Goal: Task Accomplishment & Management: Manage account settings

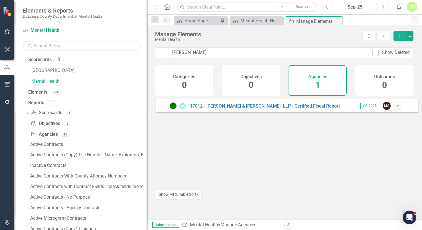
scroll to position [113, 0]
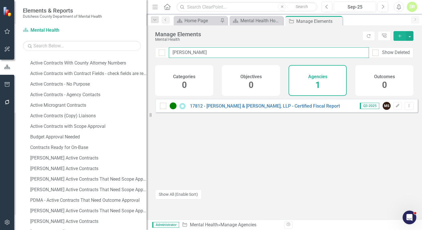
drag, startPoint x: 194, startPoint y: 52, endPoint x: 125, endPoint y: 52, distance: 69.5
click at [125, 52] on div "Elements & Reports Dutchess County Department of Mental Health Scorecard Mental…" at bounding box center [211, 115] width 422 height 230
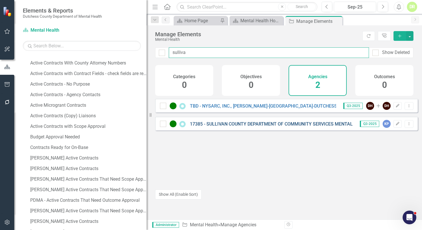
type input "sulliva"
click at [217, 126] on link "17385 - SULLIVAN COUNTY DEPARTMENT OF COMMUNITY SERVICES MENTAL HEALTH - 988 Ca…" at bounding box center [291, 123] width 203 height 5
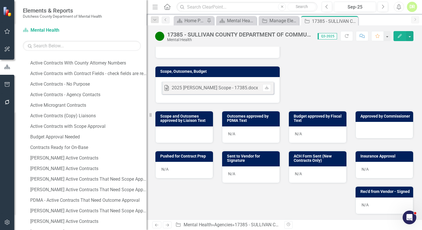
scroll to position [181, 0]
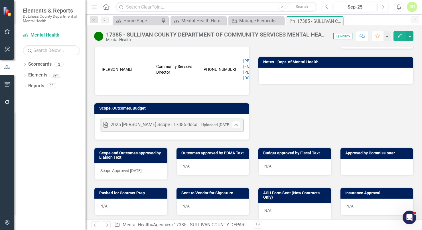
click at [128, 168] on span "Scope Approved [DATE]" at bounding box center [120, 170] width 41 height 5
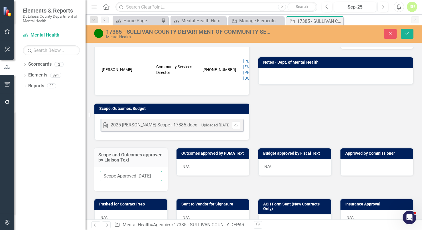
drag, startPoint x: 138, startPoint y: 172, endPoint x: 35, endPoint y: 159, distance: 103.9
click at [42, 163] on div "Elements & Reports Dutchess County Department of Mental Health Scorecard Mental…" at bounding box center [211, 115] width 422 height 230
type input "[DATE]"
click at [206, 179] on div "Scope and Outcomes approved by Liaison Text [DATE] Outcomes approved by PDMA Te…" at bounding box center [254, 165] width 328 height 51
click at [411, 32] on button "Save" at bounding box center [406, 34] width 13 height 10
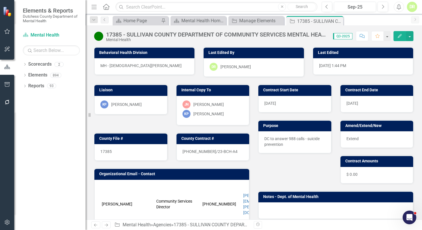
click at [361, 34] on icon "Comment" at bounding box center [361, 36] width 5 height 4
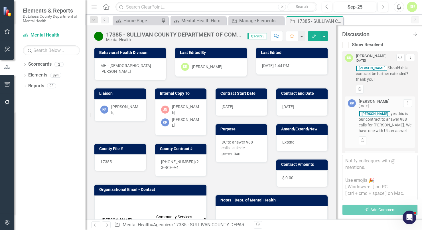
scroll to position [292, 0]
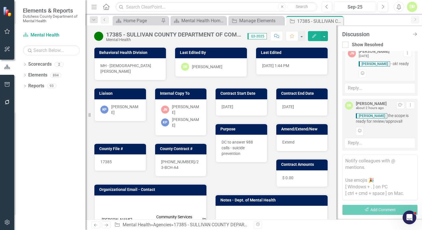
click at [349, 142] on div "Reply..." at bounding box center [380, 142] width 70 height 9
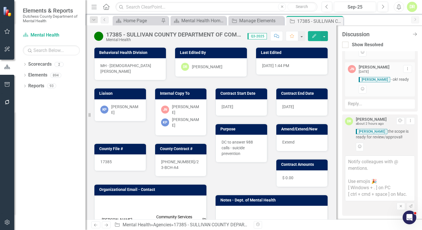
click at [350, 162] on textarea at bounding box center [380, 178] width 70 height 46
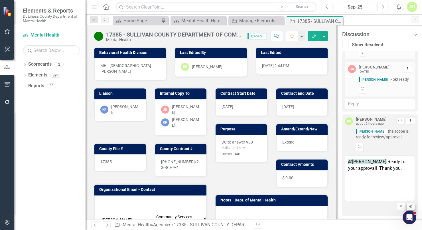
type textarea "@[PERSON_NAME] Ready for your approval! Thank you."
click at [408, 205] on icon "Send" at bounding box center [410, 205] width 4 height 3
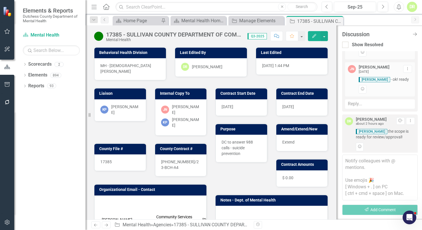
scroll to position [340, 0]
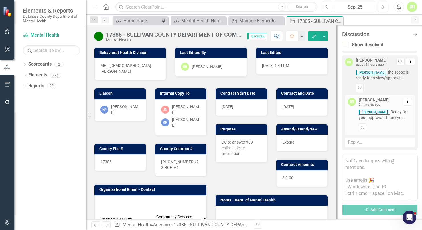
click at [337, 73] on div "Discussion Close Discussion Bar Show Resolved [PERSON_NAME] [DATE] Resolve Drop…" at bounding box center [378, 122] width 85 height 194
click at [414, 33] on icon "Close Discussion Bar" at bounding box center [414, 33] width 7 height 5
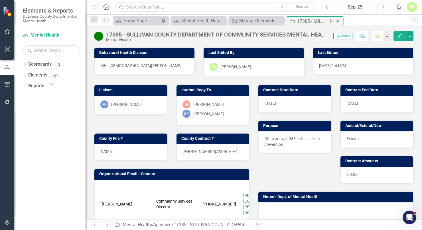
click at [337, 20] on icon "Close" at bounding box center [338, 21] width 6 height 5
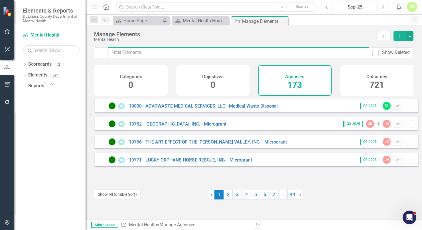
click at [163, 51] on input "text" at bounding box center [238, 52] width 261 height 11
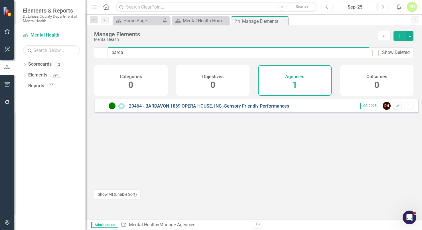
type input "barda"
click at [247, 109] on link "20464 - BARDAVON 1869 OPERA HOUSE, INC.-Sensory Friendly Performances" at bounding box center [209, 105] width 160 height 5
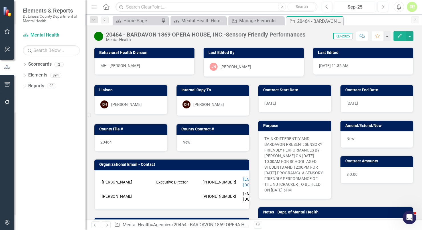
click at [364, 36] on icon "button" at bounding box center [361, 36] width 5 height 4
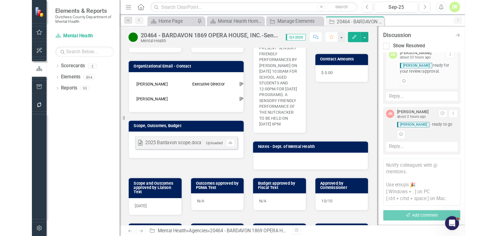
scroll to position [134, 0]
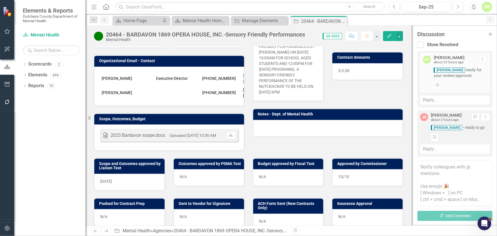
click at [100, 209] on div "N/A" at bounding box center [129, 217] width 70 height 17
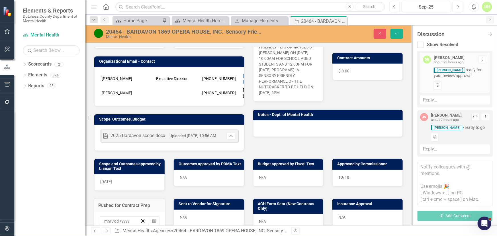
click at [101, 212] on div "/ / Calendar" at bounding box center [129, 224] width 71 height 24
click at [106, 218] on input at bounding box center [108, 221] width 8 height 6
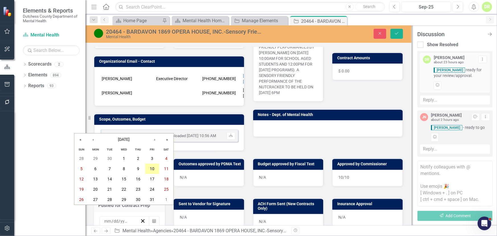
click at [151, 168] on abbr "10" at bounding box center [152, 169] width 5 height 5
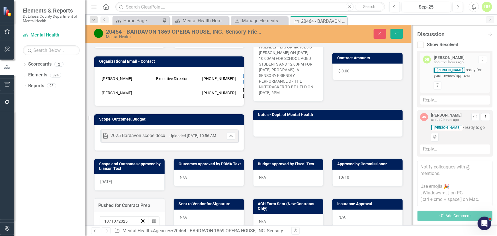
click at [350, 170] on div "10/10" at bounding box center [367, 178] width 70 height 17
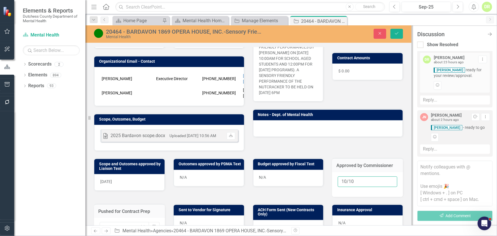
click at [352, 176] on input "10/10" at bounding box center [368, 181] width 60 height 11
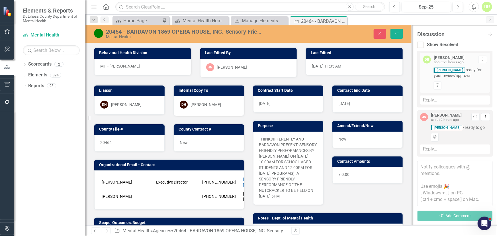
type input "[DATE]"
click at [128, 144] on div "20464" at bounding box center [129, 143] width 70 height 17
click at [128, 143] on div "20464" at bounding box center [129, 143] width 70 height 17
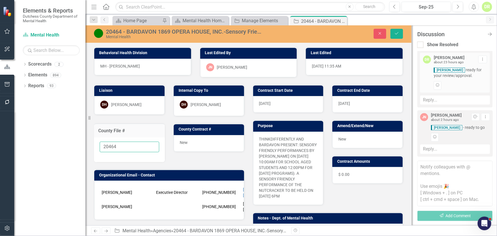
click at [127, 143] on input "20464" at bounding box center [130, 147] width 60 height 11
type input "20464 - In Process"
click at [396, 31] on icon "Save" at bounding box center [396, 33] width 5 height 4
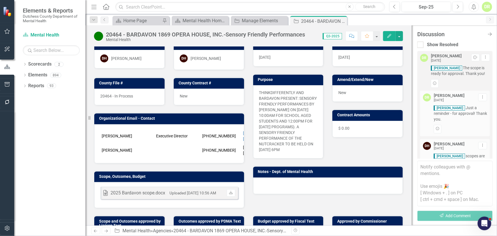
scroll to position [77, 0]
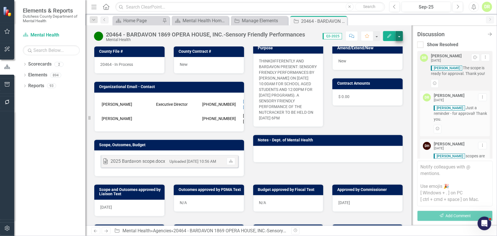
drag, startPoint x: 492, startPoint y: 34, endPoint x: 482, endPoint y: 38, distance: 10.6
click at [421, 34] on icon "Close Discussion Bar" at bounding box center [490, 34] width 6 height 5
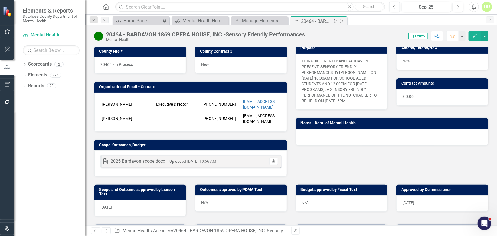
click at [342, 20] on icon "Close" at bounding box center [342, 21] width 6 height 5
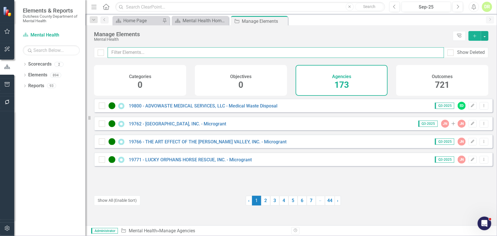
click at [140, 50] on input "text" at bounding box center [276, 52] width 336 height 11
click at [134, 50] on input "text" at bounding box center [276, 52] width 336 height 11
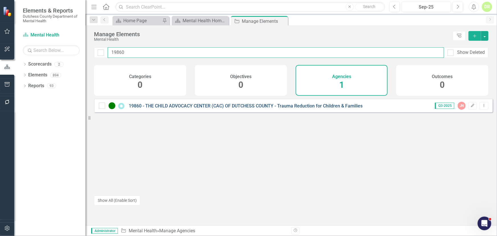
type input "19860"
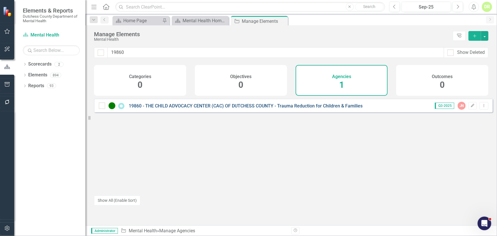
click at [197, 109] on link "19860 - THE CHILD ADVOCACY CENTER (CAC) OF DUTCHESS COUNTY - Trauma Reduction f…" at bounding box center [246, 105] width 234 height 5
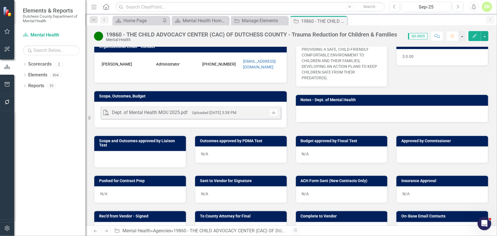
scroll to position [129, 0]
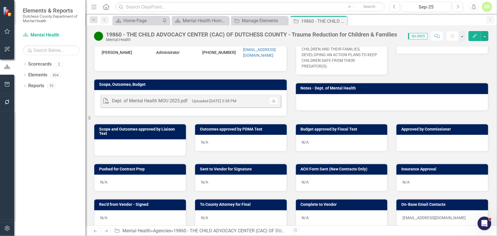
click at [111, 145] on div at bounding box center [140, 147] width 92 height 17
click at [111, 146] on div at bounding box center [140, 147] width 92 height 17
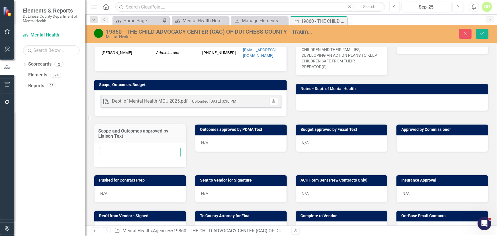
click at [103, 150] on input "text" at bounding box center [140, 152] width 81 height 11
type input "[DATE]"
click at [421, 140] on div at bounding box center [442, 143] width 92 height 17
click at [410, 139] on div at bounding box center [442, 143] width 92 height 17
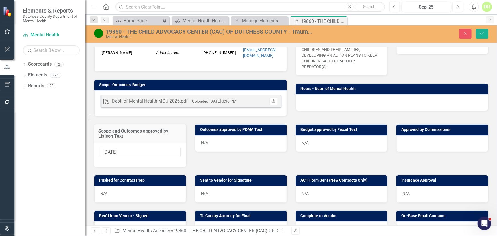
click at [410, 138] on div at bounding box center [442, 143] width 92 height 17
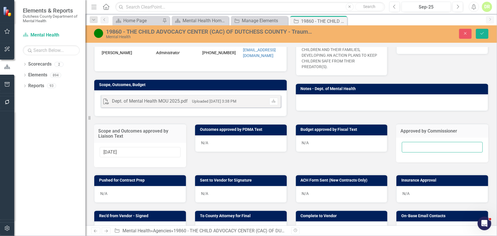
click at [403, 142] on input "text" at bounding box center [442, 147] width 81 height 11
type input "[DATE]"
click at [421, 36] on button "Save" at bounding box center [482, 34] width 13 height 10
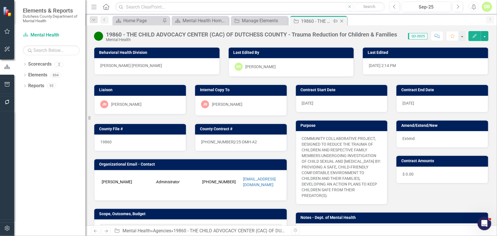
click at [342, 21] on icon "Close" at bounding box center [342, 21] width 6 height 5
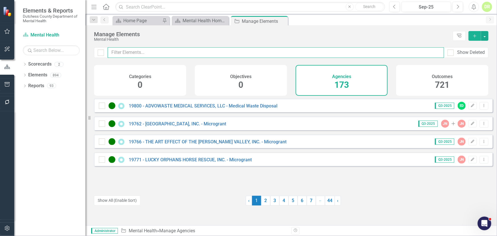
click at [145, 54] on input "text" at bounding box center [276, 52] width 336 height 11
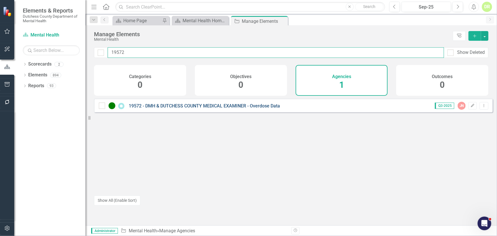
type input "19572"
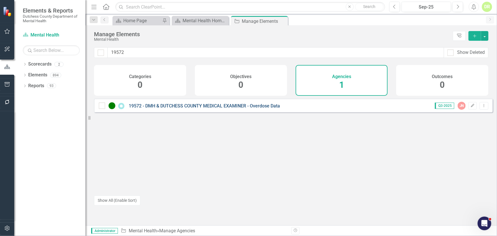
click at [147, 108] on link "19572 - DMH & DUTCHESS COUNTY MEDICAL EXAMINER - Overdose Data" at bounding box center [204, 105] width 151 height 5
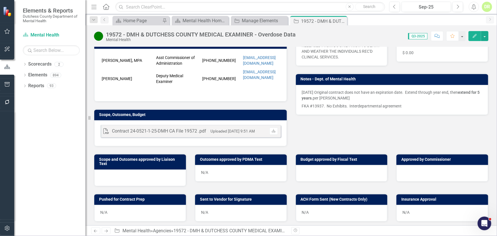
scroll to position [129, 0]
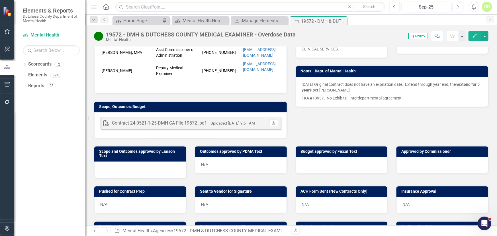
click at [124, 169] on div at bounding box center [140, 169] width 92 height 17
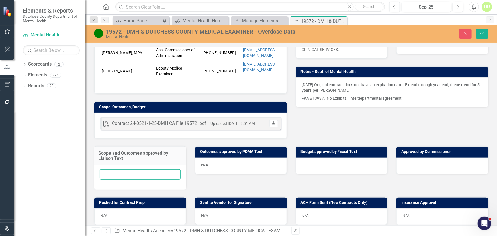
click at [123, 170] on input "text" at bounding box center [140, 174] width 81 height 11
type input "[DATE]"
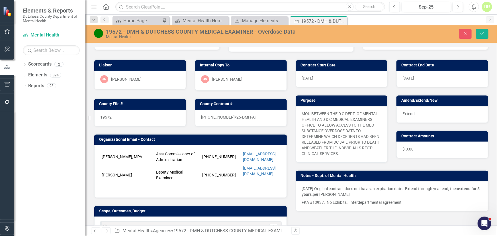
scroll to position [155, 0]
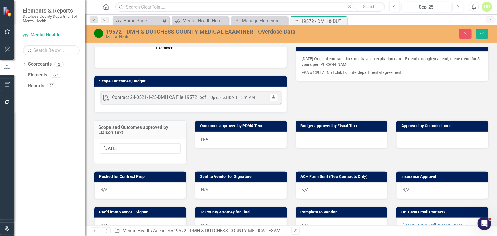
click at [310, 138] on div at bounding box center [342, 140] width 92 height 17
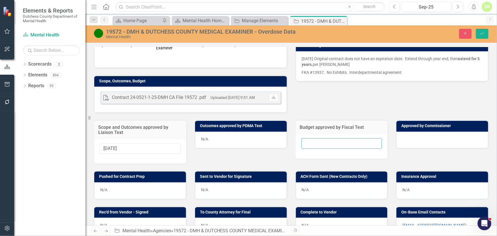
click at [308, 140] on input "text" at bounding box center [341, 143] width 81 height 11
type input "N/A"
click at [413, 137] on div at bounding box center [442, 140] width 92 height 17
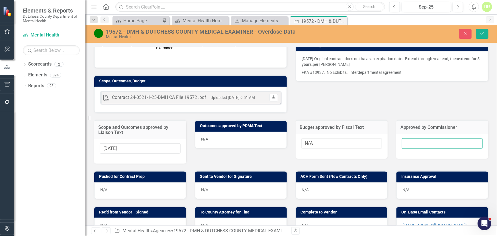
click at [411, 138] on input "text" at bounding box center [442, 143] width 81 height 11
type input "[DATE]"
click at [421, 31] on button "Save" at bounding box center [482, 34] width 13 height 10
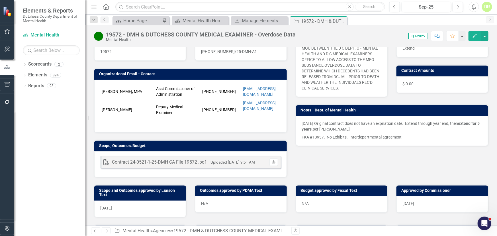
scroll to position [103, 0]
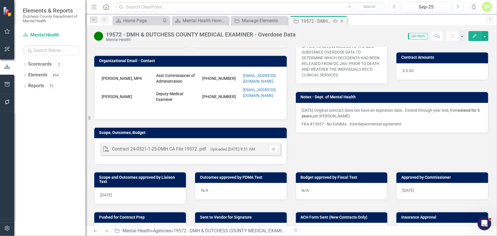
click at [342, 21] on icon "Close" at bounding box center [342, 21] width 6 height 5
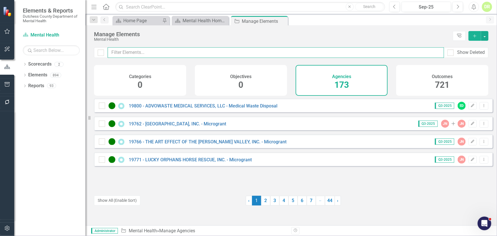
click at [183, 49] on input "text" at bounding box center [276, 52] width 336 height 11
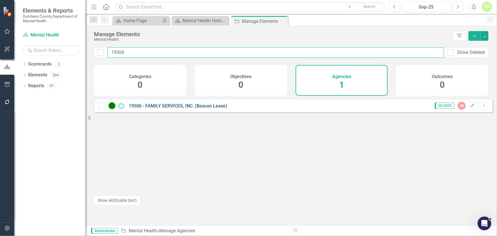
type input "19506"
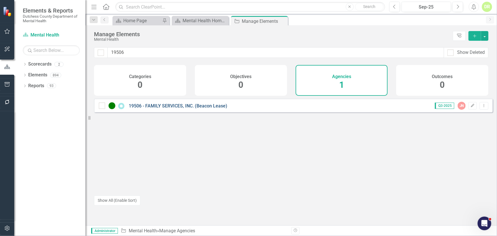
click at [152, 109] on link "19506 - FAMILY SERVICES, INC. (Beacon Lease)" at bounding box center [178, 105] width 99 height 5
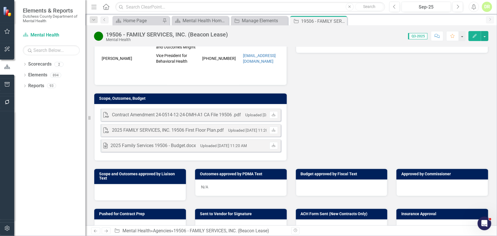
scroll to position [207, 0]
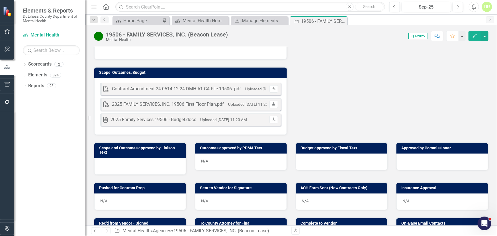
click at [113, 165] on div at bounding box center [140, 166] width 92 height 17
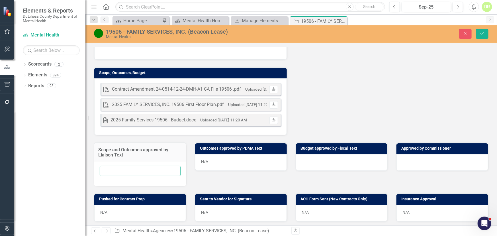
click at [113, 166] on input "text" at bounding box center [140, 171] width 81 height 11
type input "[DATE]"
click at [404, 164] on div at bounding box center [442, 162] width 92 height 17
click at [403, 164] on div at bounding box center [442, 162] width 92 height 17
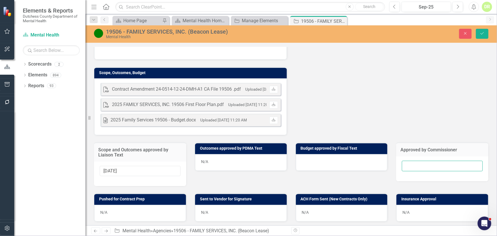
click at [403, 162] on input "text" at bounding box center [442, 166] width 81 height 11
type input "1"
click at [421, 34] on icon "submit" at bounding box center [481, 33] width 3 height 2
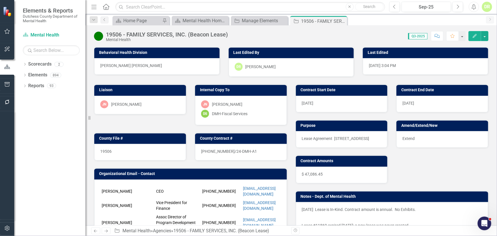
click at [421, 37] on icon "Comment" at bounding box center [437, 36] width 5 height 4
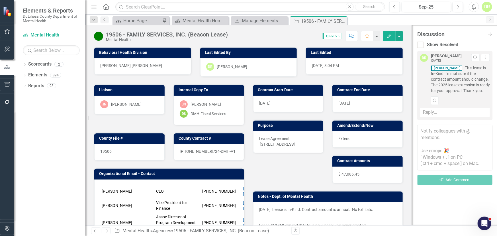
click at [421, 136] on textarea at bounding box center [454, 148] width 75 height 46
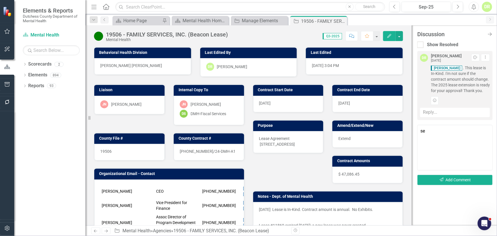
type textarea "s"
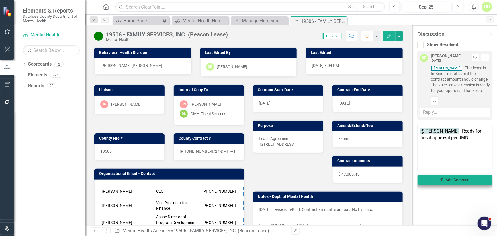
type textarea "@[PERSON_NAME] - Ready for fiscal approval per JMN."
click at [421, 185] on button "Send Add Comment" at bounding box center [454, 180] width 75 height 11
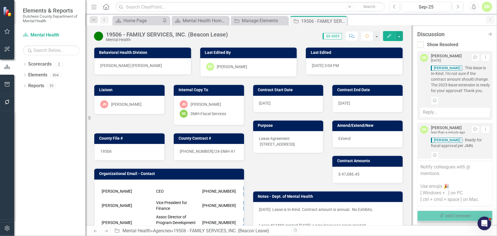
scroll to position [24, 0]
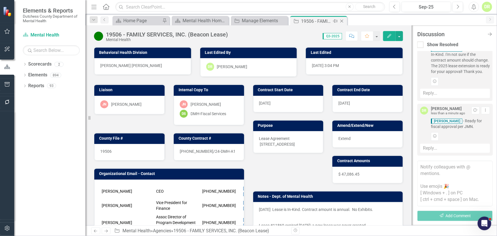
click at [342, 20] on icon "Close" at bounding box center [342, 21] width 6 height 5
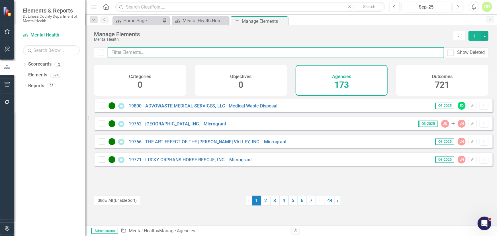
click at [265, 53] on input "text" at bounding box center [276, 52] width 336 height 11
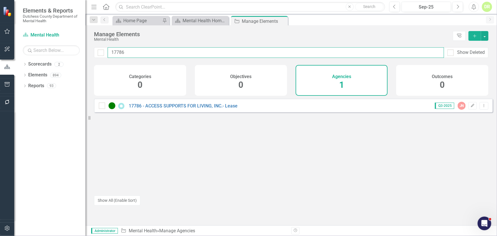
type input "17786"
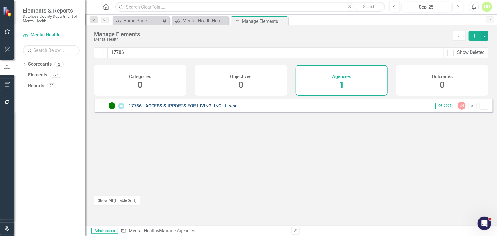
click at [201, 108] on link "17786 - ACCESS SUPPORTS FOR LIVING, INC.- Lease" at bounding box center [183, 105] width 109 height 5
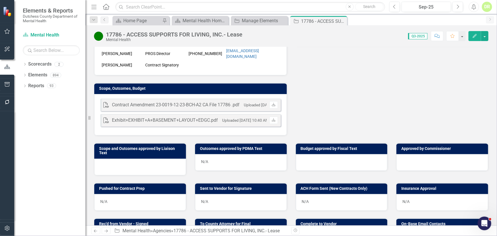
scroll to position [181, 0]
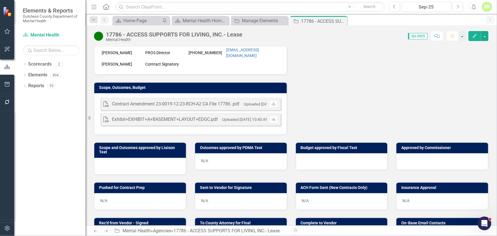
click at [106, 158] on div at bounding box center [140, 166] width 92 height 17
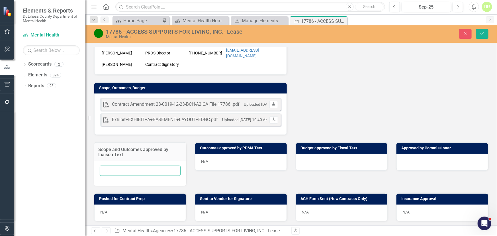
click at [105, 165] on input "text" at bounding box center [140, 170] width 81 height 11
type input "[DATE]"
drag, startPoint x: 487, startPoint y: 29, endPoint x: 478, endPoint y: 32, distance: 8.7
click at [421, 29] on button "Save" at bounding box center [482, 34] width 13 height 10
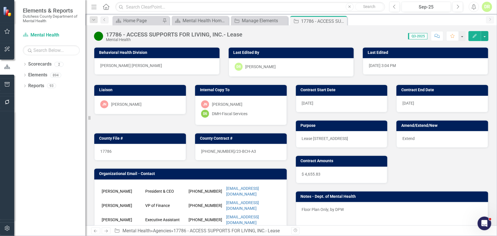
click at [421, 38] on button "Comment" at bounding box center [437, 36] width 13 height 10
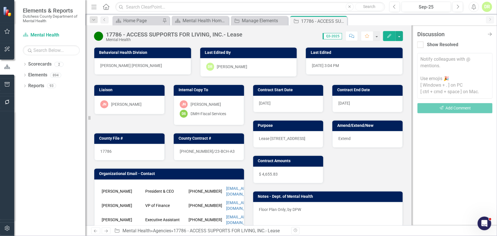
click at [421, 57] on textarea at bounding box center [454, 76] width 75 height 46
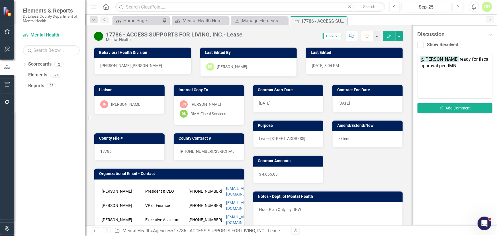
drag, startPoint x: 471, startPoint y: 72, endPoint x: 399, endPoint y: 49, distance: 75.8
click at [399, 49] on div "17786 - ACCESS SUPPORTS FOR LIVING, INC.- Lease Mental Health Score: N/A Q3-202…" at bounding box center [291, 125] width 412 height 200
type textarea "@[PERSON_NAME] ready for fiscal approval per JMN."
click at [421, 110] on button "Send Add Comment" at bounding box center [454, 108] width 75 height 11
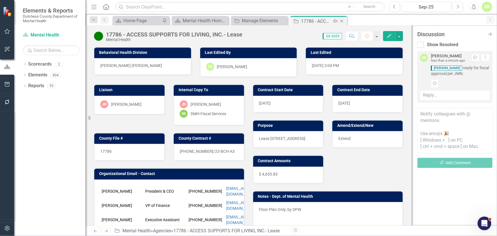
click at [339, 21] on icon "Close" at bounding box center [342, 21] width 6 height 5
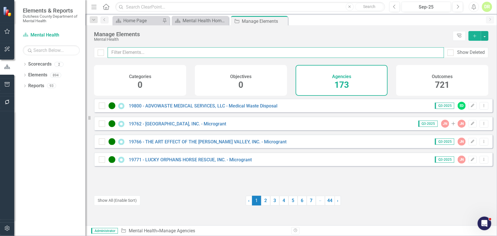
click at [136, 52] on input "text" at bounding box center [276, 52] width 336 height 11
type input "2"
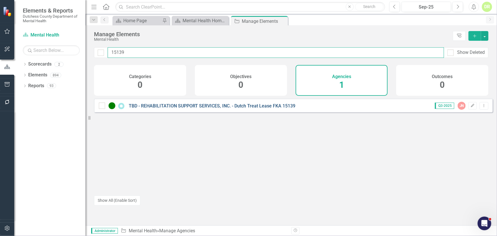
type input "15139"
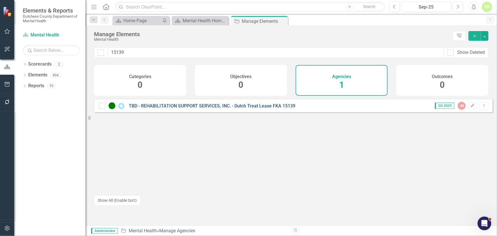
click at [255, 109] on link "TBD - REHABILITATION SUPPORT SERVICES, INC. - Dutch Treat Lease FKA 15139" at bounding box center [212, 105] width 167 height 5
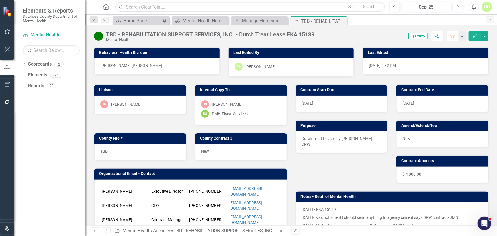
scroll to position [155, 0]
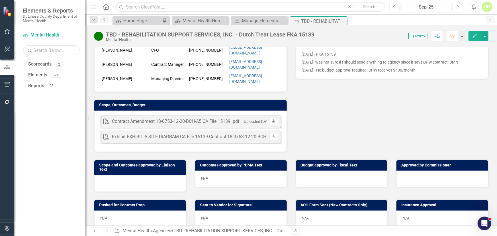
click at [103, 175] on div at bounding box center [140, 183] width 92 height 17
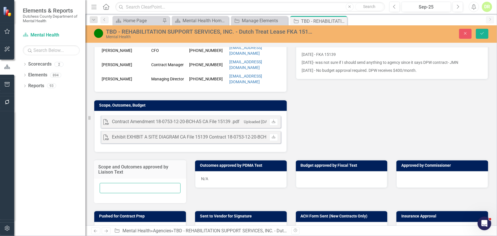
click at [107, 183] on input "text" at bounding box center [140, 188] width 81 height 11
type input "[DATE]"
click at [421, 35] on button "Save" at bounding box center [482, 34] width 13 height 10
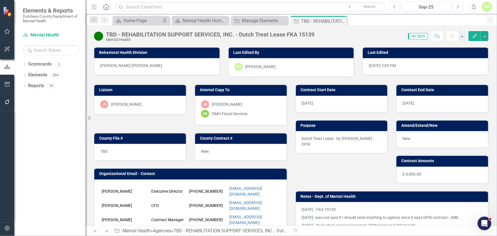
click at [421, 35] on icon "Comment" at bounding box center [437, 36] width 5 height 4
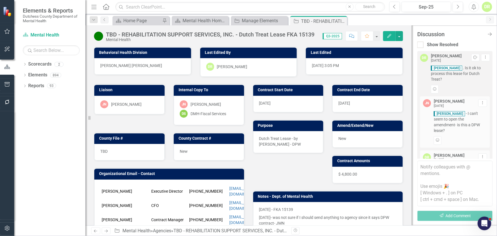
scroll to position [412, 0]
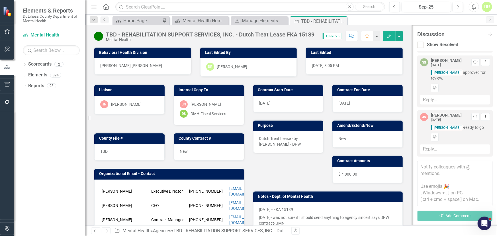
click at [416, 168] on div "Discussion Close Discussion Bar Show Resolved [PERSON_NAME] [DATE] Resolve Drop…" at bounding box center [454, 125] width 85 height 200
click at [421, 168] on textarea at bounding box center [454, 184] width 75 height 46
paste textarea "@[PERSON_NAME] ready for fiscal approval per JMN."
type textarea "@[PERSON_NAME] ready for fiscal approval per JMN."
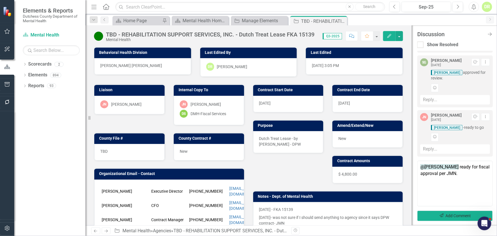
click at [421, 214] on button "Send Add Comment" at bounding box center [454, 215] width 75 height 11
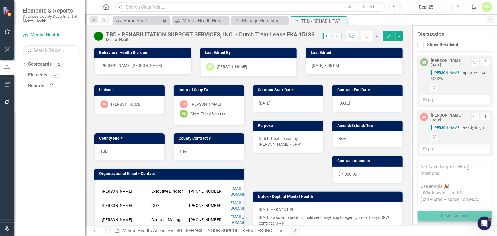
scroll to position [466, 0]
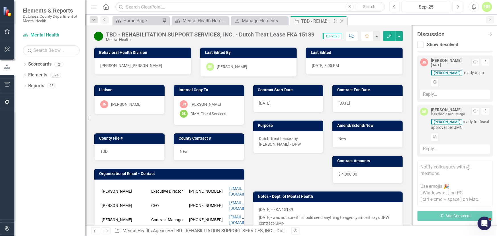
click at [342, 18] on div "Close" at bounding box center [342, 21] width 7 height 7
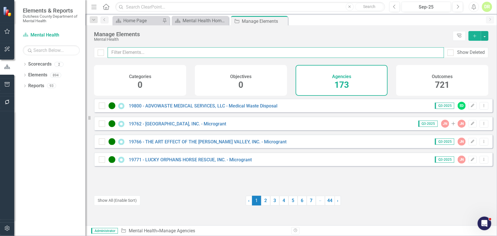
click at [133, 54] on input "text" at bounding box center [276, 52] width 336 height 11
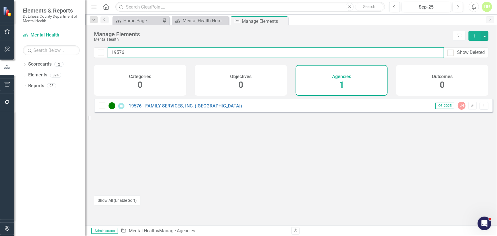
type input "19576"
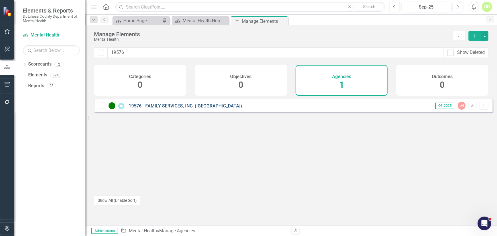
click at [211, 109] on link "19576 - FAMILY SERVICES, INC. ([GEOGRAPHIC_DATA])" at bounding box center [185, 105] width 113 height 5
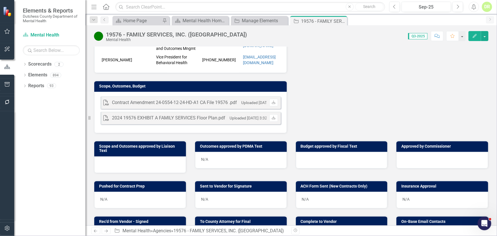
scroll to position [181, 0]
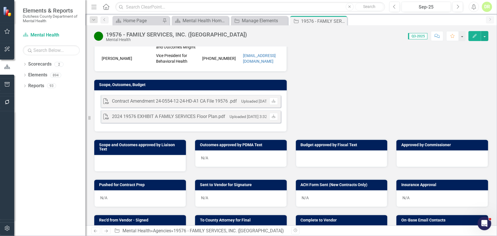
click at [117, 161] on div at bounding box center [140, 163] width 92 height 17
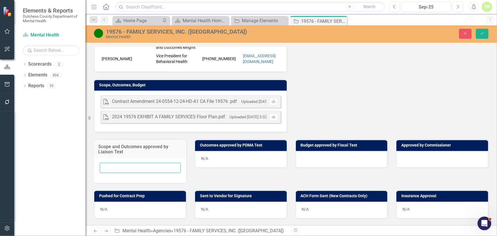
click at [109, 165] on input "text" at bounding box center [140, 168] width 81 height 11
type input "[DATE]"
click at [421, 34] on button "Save" at bounding box center [482, 34] width 13 height 10
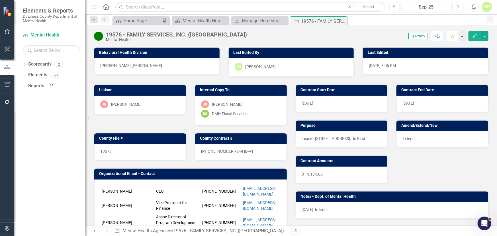
click at [421, 36] on icon "Comment" at bounding box center [437, 36] width 5 height 4
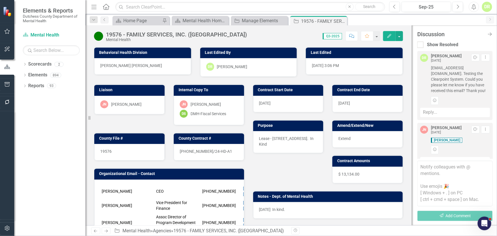
scroll to position [62, 0]
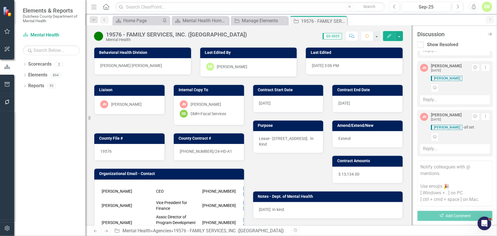
click at [421, 168] on textarea at bounding box center [454, 184] width 75 height 46
paste textarea "@[PERSON_NAME] ready for fiscal approval per JMN."
type textarea "@[PERSON_NAME] ready for fiscal approval per JMN."
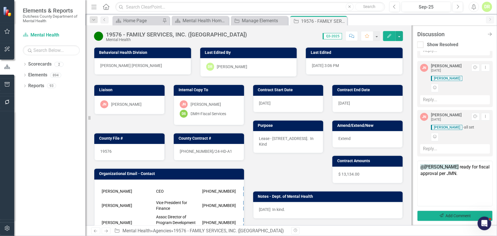
click at [421, 214] on button "Send Add Comment" at bounding box center [454, 215] width 75 height 11
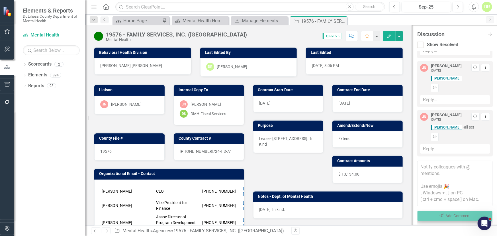
scroll to position [116, 0]
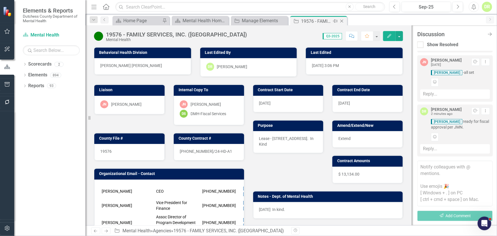
click at [342, 20] on icon "Close" at bounding box center [342, 21] width 6 height 5
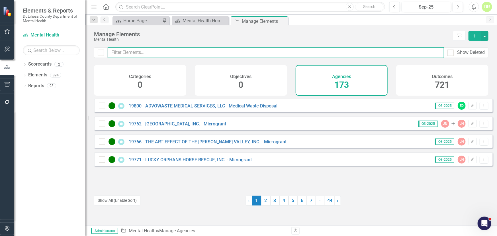
click at [229, 51] on input "text" at bounding box center [276, 52] width 336 height 11
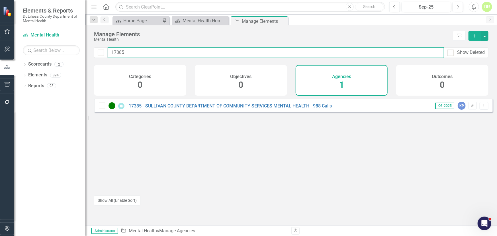
type input "17385"
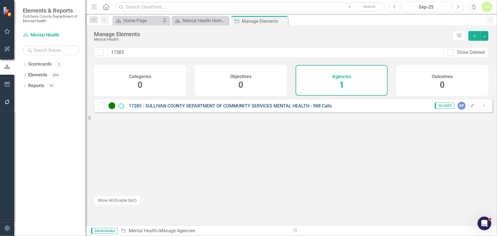
click at [209, 108] on link "17385 - SULLIVAN COUNTY DEPARTMENT OF COMMUNITY SERVICES MENTAL HEALTH - 988 Ca…" at bounding box center [230, 105] width 203 height 5
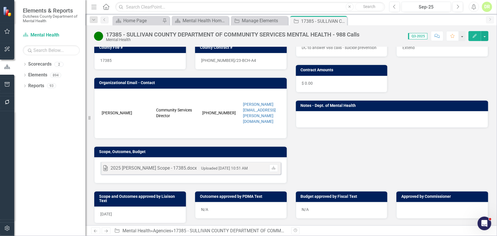
scroll to position [103, 0]
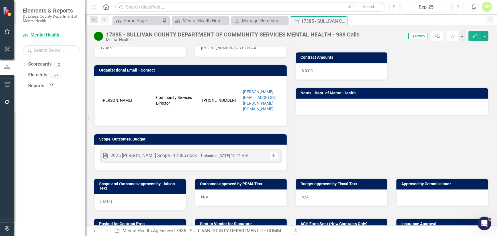
click at [421, 35] on icon "Comment" at bounding box center [437, 36] width 5 height 4
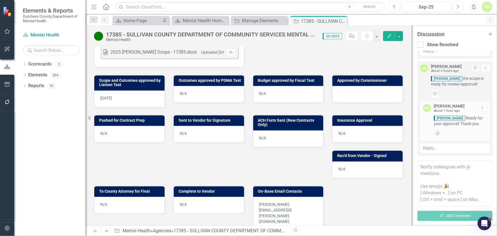
scroll to position [207, 0]
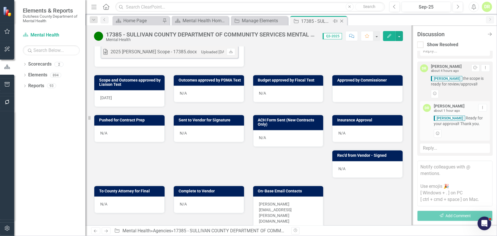
click at [343, 20] on icon "Close" at bounding box center [342, 21] width 6 height 5
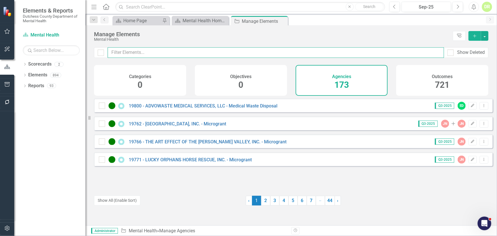
click at [131, 48] on input "text" at bounding box center [276, 52] width 336 height 11
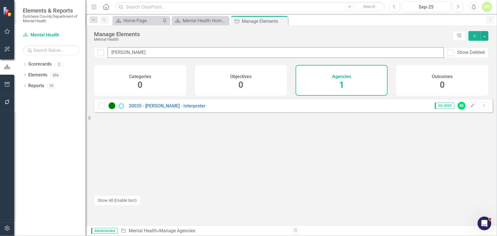
drag, startPoint x: 158, startPoint y: 56, endPoint x: 54, endPoint y: 50, distance: 104.7
click at [55, 52] on div "Elements & Reports Dutchess County Department of Mental Health Scorecard Mental…" at bounding box center [248, 118] width 497 height 236
type input "aper"
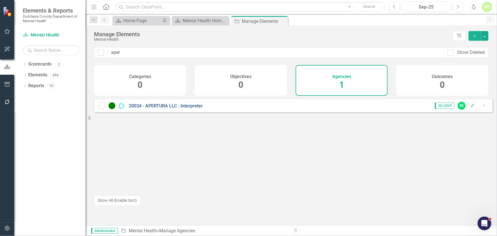
click at [161, 109] on link "20034 - APERTURA LLC - Interpreter" at bounding box center [166, 105] width 74 height 5
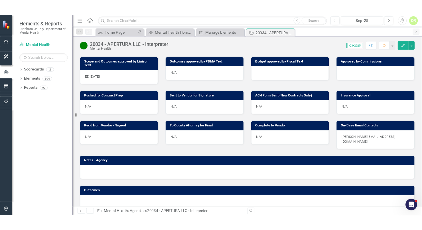
scroll to position [233, 0]
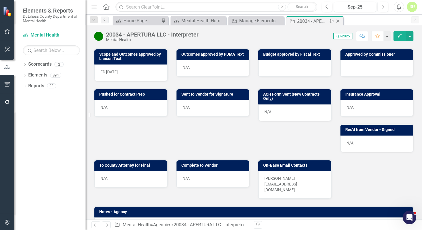
click at [336, 20] on icon "Close" at bounding box center [338, 21] width 6 height 5
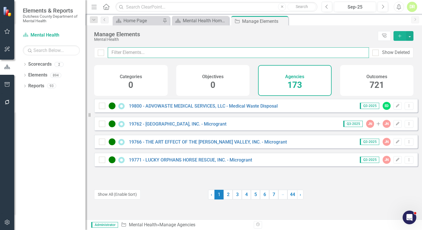
click at [169, 54] on input "text" at bounding box center [238, 52] width 261 height 11
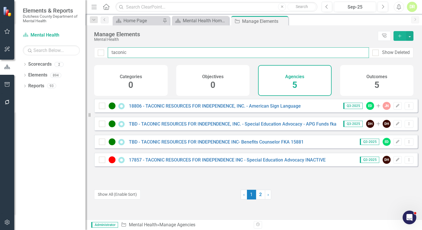
type input "taconic"
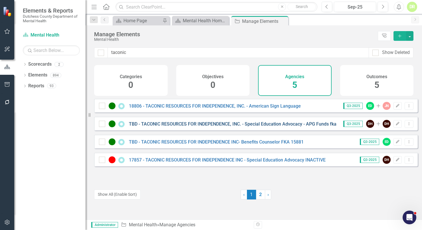
click at [249, 125] on link "TBD - TACONIC RESOURCES FOR INDEPENDENCE, INC. - Special Education Advocacy - A…" at bounding box center [239, 123] width 221 height 5
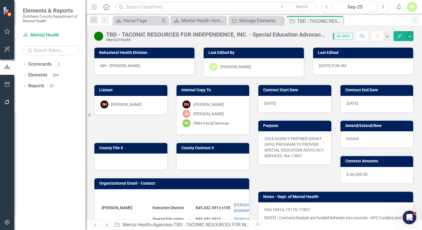
click at [281, 33] on div "TBD - TACONIC RESOURCES FOR INDEPENDENCE, INC. - Special Education Advocacy - A…" at bounding box center [216, 34] width 221 height 6
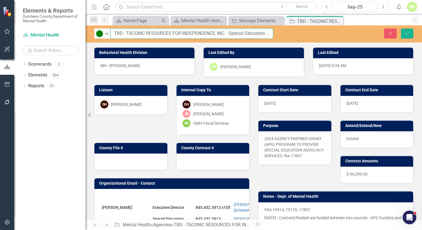
click at [255, 32] on input "TBD - TACONIC RESOURCES FOR INDEPENDENCE, INC. - Special Education Advocacy - A…" at bounding box center [191, 33] width 163 height 11
click at [261, 29] on input "TBD - TACONIC RESOURCES FOR INDEPENDENCE, INC. - Special Education Advocacy - A…" at bounding box center [191, 33] width 163 height 11
click at [129, 163] on div at bounding box center [130, 161] width 73 height 17
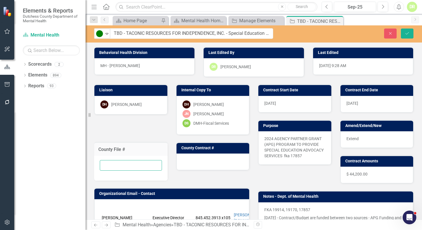
click at [128, 165] on input "text" at bounding box center [131, 165] width 62 height 11
type input "19914 - TBD"
click at [408, 32] on icon "submit" at bounding box center [406, 33] width 3 height 2
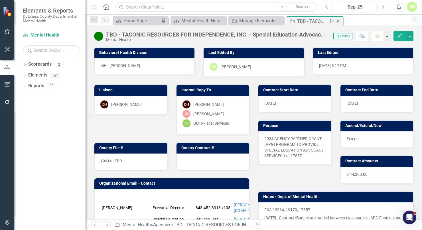
click at [338, 20] on icon at bounding box center [337, 21] width 3 height 3
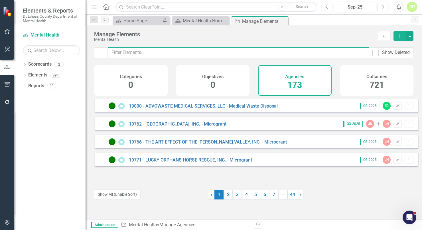
click at [120, 49] on input "text" at bounding box center [238, 52] width 261 height 11
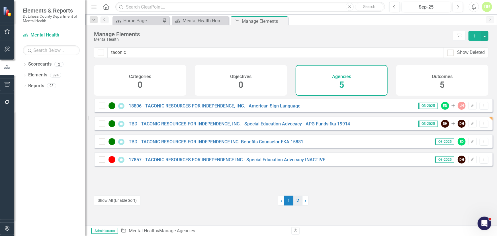
click at [296, 200] on link "2" at bounding box center [297, 201] width 9 height 10
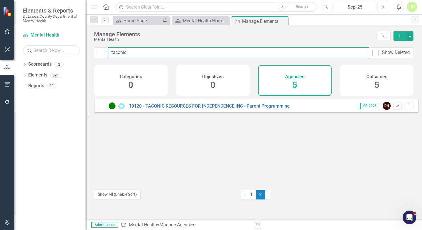
drag, startPoint x: 142, startPoint y: 48, endPoint x: 141, endPoint y: 52, distance: 3.2
click at [142, 50] on input "taconic" at bounding box center [238, 52] width 261 height 11
drag, startPoint x: 141, startPoint y: 54, endPoint x: -21, endPoint y: 47, distance: 162.2
click at [0, 47] on html "Elements & Reports Dutchess County Department of Mental Health Scorecard Mental…" at bounding box center [211, 115] width 422 height 230
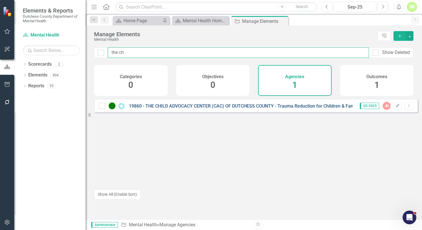
type input "the ch"
click at [178, 109] on link "19860 - THE CHILD ADVOCACY CENTER (CAC) OF DUTCHESS COUNTY - Trauma Reduction f…" at bounding box center [246, 105] width 234 height 5
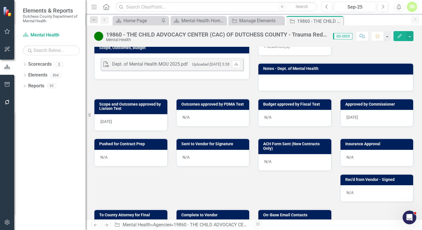
scroll to position [207, 0]
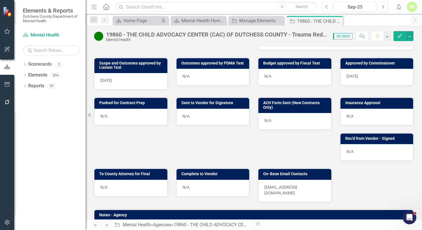
click at [279, 188] on p "[EMAIL_ADDRESS][DOMAIN_NAME]" at bounding box center [294, 189] width 61 height 11
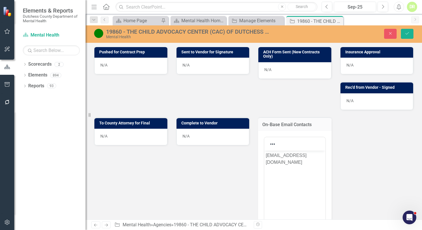
scroll to position [259, 0]
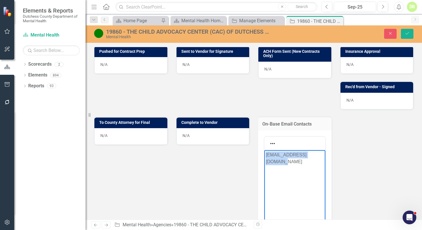
drag, startPoint x: 282, startPoint y: 165, endPoint x: 236, endPoint y: 126, distance: 59.7
click at [264, 150] on html "[EMAIL_ADDRESS][DOMAIN_NAME]" at bounding box center [294, 192] width 61 height 85
copy p "[EMAIL_ADDRESS][DOMAIN_NAME]"
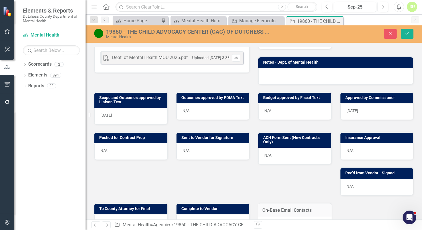
scroll to position [103, 0]
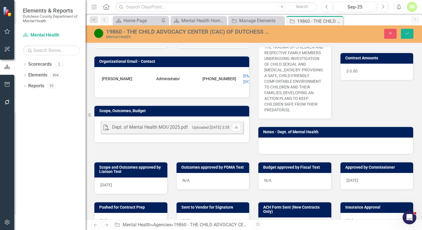
click at [214, 121] on div "PDF Dept. of Mental Health MOU 2025.pdf Uploaded [DATE] 3:38 PM Download" at bounding box center [171, 127] width 143 height 13
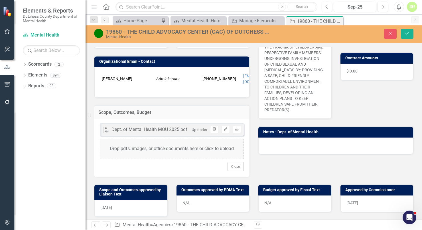
click at [214, 126] on button "Trash" at bounding box center [214, 129] width 8 height 7
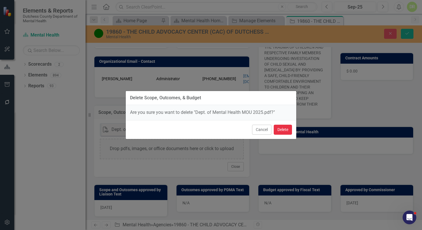
click at [279, 129] on button "Delete" at bounding box center [282, 129] width 18 height 10
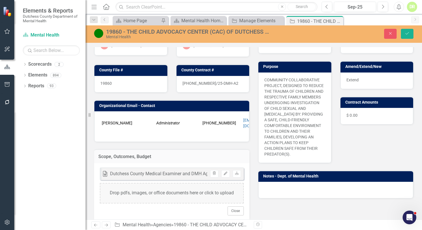
scroll to position [0, 0]
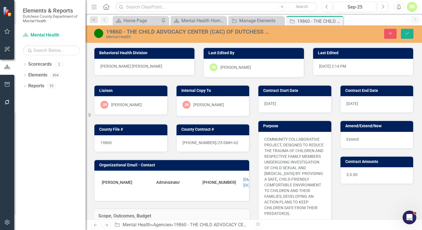
click at [130, 143] on div "19860" at bounding box center [130, 143] width 73 height 17
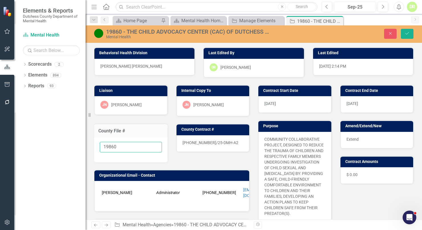
click at [125, 144] on input "19860" at bounding box center [131, 147] width 62 height 11
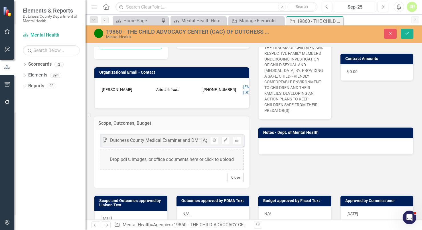
scroll to position [181, 0]
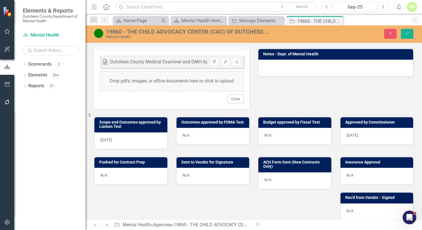
type input "19860 - In Process"
click at [120, 174] on div "N/A" at bounding box center [130, 175] width 73 height 17
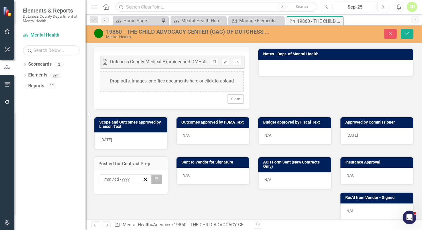
click at [155, 177] on icon "Calendar" at bounding box center [156, 179] width 3 height 4
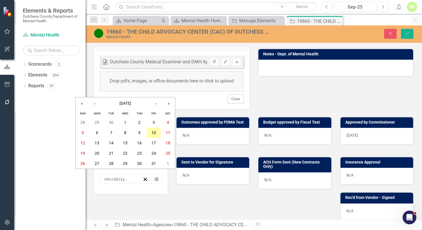
click at [154, 132] on abbr "10" at bounding box center [153, 132] width 5 height 5
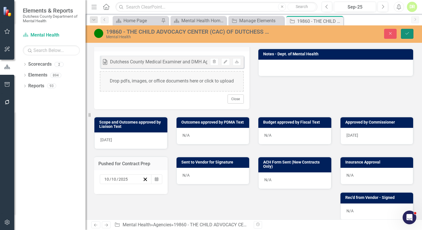
click at [405, 31] on icon "Save" at bounding box center [406, 33] width 5 height 4
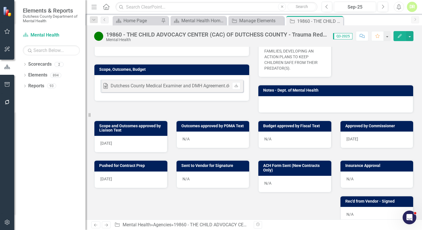
scroll to position [155, 0]
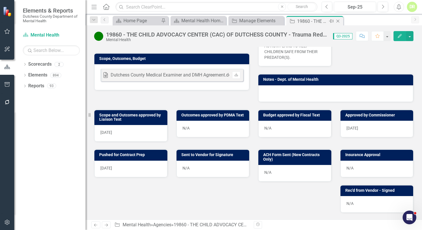
click at [339, 20] on icon "Close" at bounding box center [338, 21] width 6 height 5
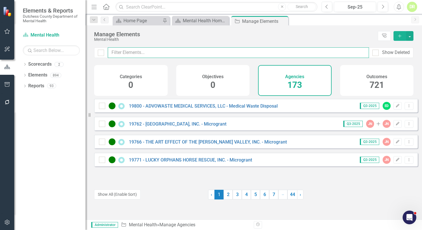
click at [129, 52] on input "text" at bounding box center [238, 52] width 261 height 11
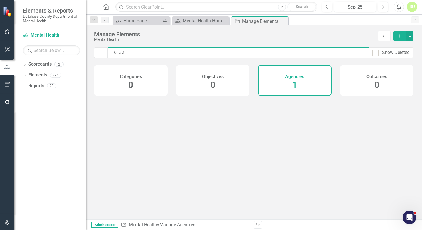
type input "16132"
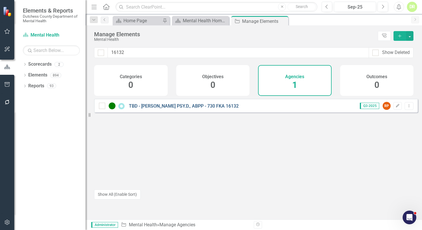
click at [154, 109] on link "TBD - [PERSON_NAME] PSY.D., ABPP - 730 FKA 16132" at bounding box center [184, 105] width 110 height 5
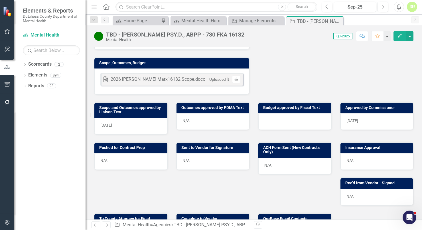
scroll to position [181, 0]
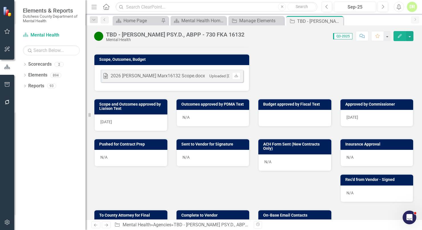
click at [412, 10] on div "DR" at bounding box center [411, 7] width 10 height 10
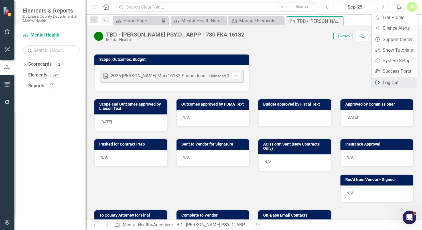
click at [398, 79] on link "Logout Log Out" at bounding box center [393, 82] width 45 height 11
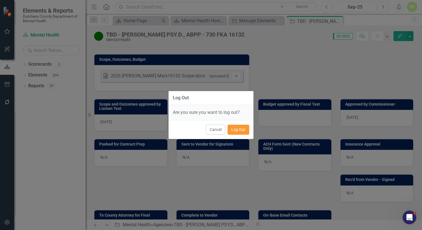
drag, startPoint x: 240, startPoint y: 127, endPoint x: 264, endPoint y: 97, distance: 38.3
click at [241, 126] on button "Log Out" at bounding box center [238, 129] width 22 height 10
